Goal: Information Seeking & Learning: Learn about a topic

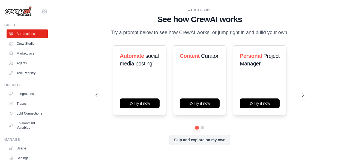
click at [92, 52] on div "WALKTHROUGH See how [PERSON_NAME] works Try a prompt below to see how [PERSON_N…" at bounding box center [200, 81] width 222 height 146
click at [300, 90] on div "Automate social media posting Try it now Content Curator Try it now Personal Pr…" at bounding box center [200, 80] width 209 height 70
click at [302, 93] on icon at bounding box center [303, 95] width 5 height 5
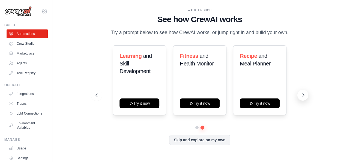
click at [302, 93] on icon at bounding box center [303, 95] width 5 height 5
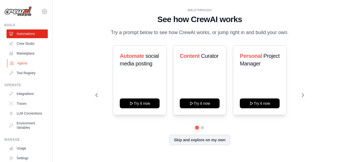
click at [29, 62] on link "Agents" at bounding box center [27, 63] width 41 height 9
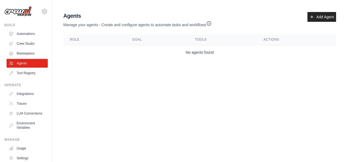
click at [23, 12] on img at bounding box center [17, 11] width 27 height 10
click at [44, 11] on icon at bounding box center [45, 12] width 2 height 2
